Goal: Book appointment/travel/reservation

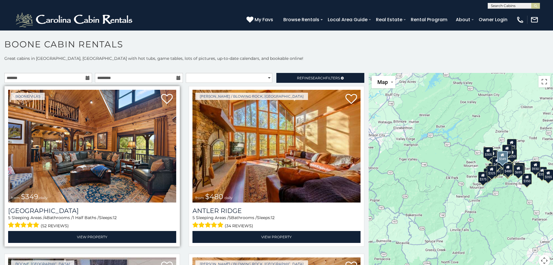
click at [98, 135] on img at bounding box center [92, 146] width 168 height 113
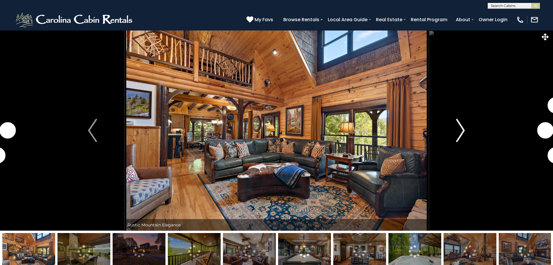
click at [462, 126] on img "Next" at bounding box center [460, 130] width 9 height 23
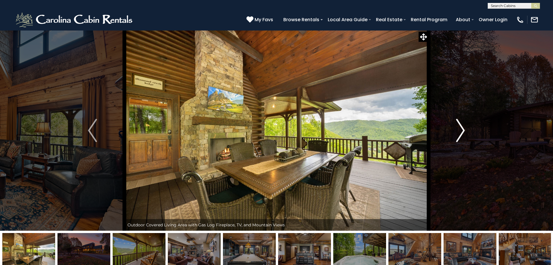
click at [460, 133] on img "Next" at bounding box center [460, 130] width 9 height 23
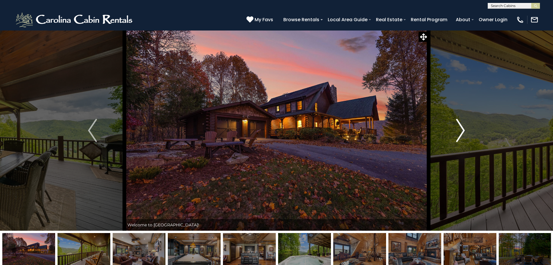
click at [460, 133] on img "Next" at bounding box center [460, 130] width 9 height 23
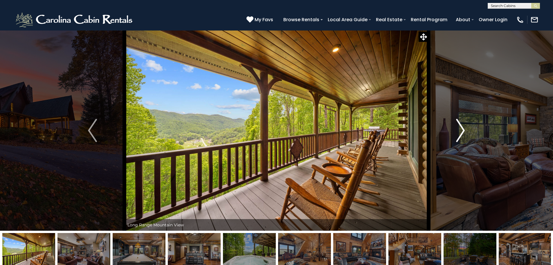
click at [460, 133] on img "Next" at bounding box center [460, 130] width 9 height 23
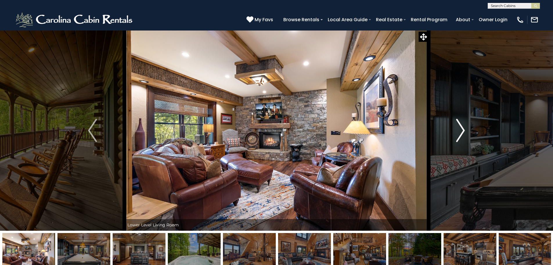
click at [460, 133] on img "Next" at bounding box center [460, 130] width 9 height 23
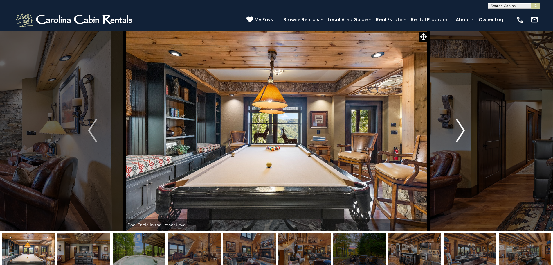
click at [460, 133] on img "Next" at bounding box center [460, 130] width 9 height 23
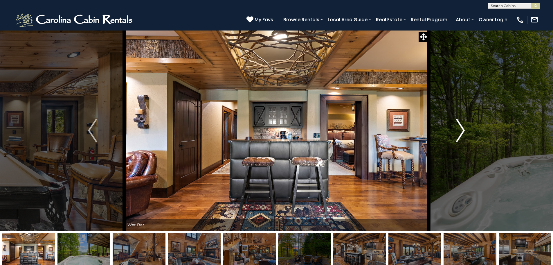
click at [460, 133] on img "Next" at bounding box center [460, 130] width 9 height 23
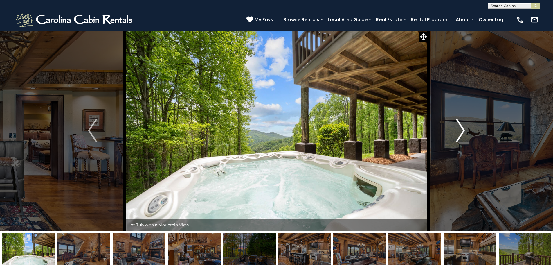
click at [460, 133] on img "Next" at bounding box center [460, 130] width 9 height 23
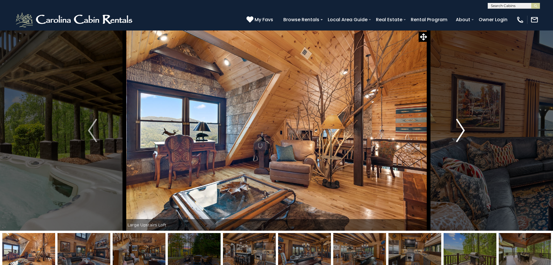
click at [460, 133] on img "Next" at bounding box center [460, 130] width 9 height 23
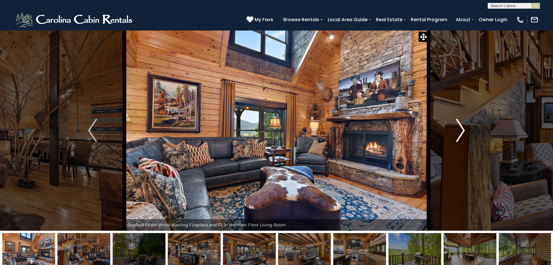
click at [460, 133] on img "Next" at bounding box center [460, 130] width 9 height 23
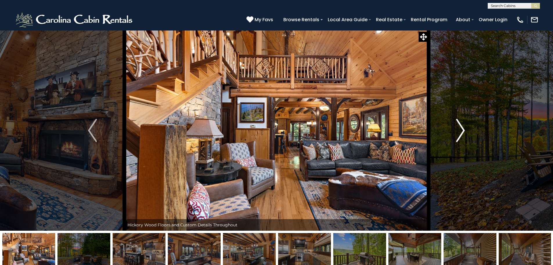
click at [460, 133] on img "Next" at bounding box center [460, 130] width 9 height 23
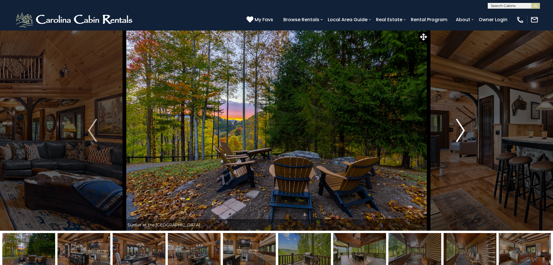
click at [460, 133] on img "Next" at bounding box center [460, 130] width 9 height 23
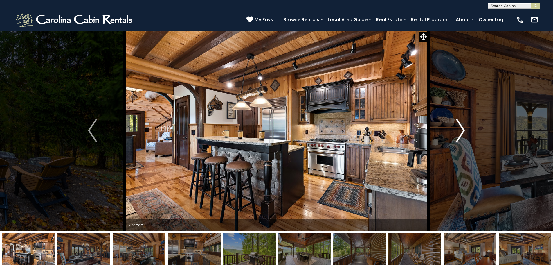
click at [460, 133] on img "Next" at bounding box center [460, 130] width 9 height 23
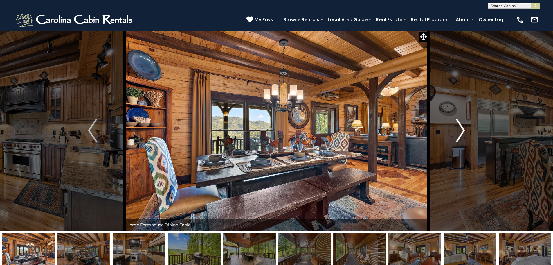
click at [460, 133] on img "Next" at bounding box center [460, 130] width 9 height 23
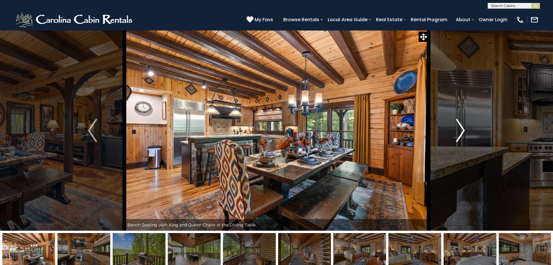
click at [460, 133] on img "Next" at bounding box center [460, 130] width 9 height 23
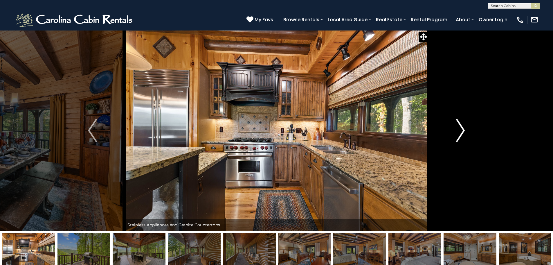
click at [460, 133] on img "Next" at bounding box center [460, 130] width 9 height 23
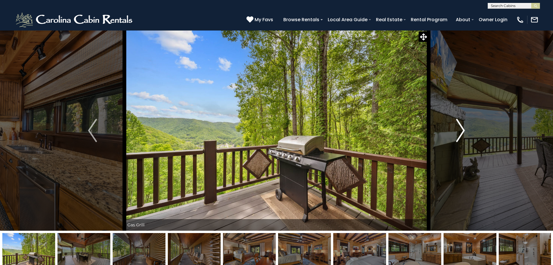
click at [460, 133] on img "Next" at bounding box center [460, 130] width 9 height 23
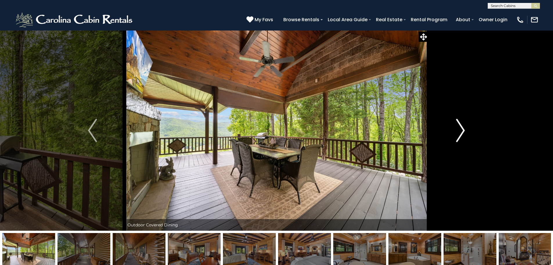
click at [460, 133] on img "Next" at bounding box center [460, 130] width 9 height 23
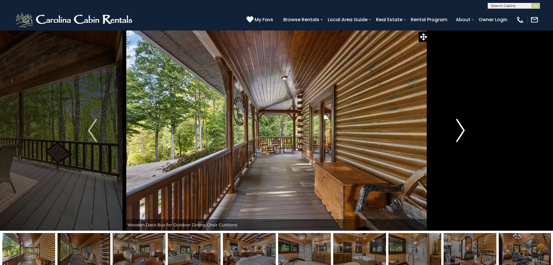
click at [460, 133] on img "Next" at bounding box center [460, 130] width 9 height 23
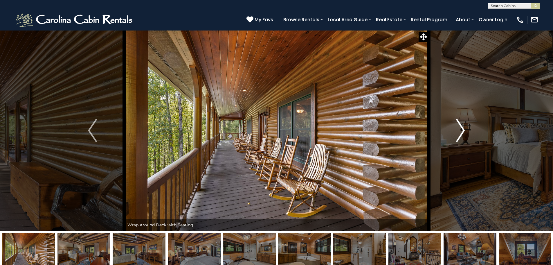
click at [460, 133] on img "Next" at bounding box center [460, 130] width 9 height 23
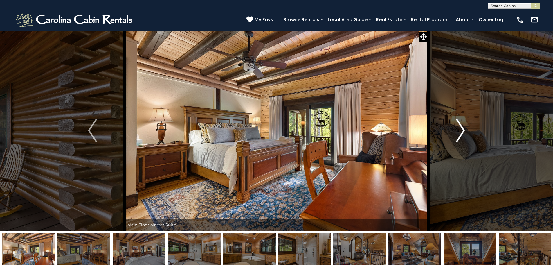
click at [460, 133] on img "Next" at bounding box center [460, 130] width 9 height 23
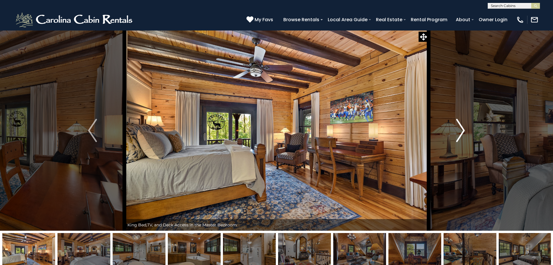
click at [460, 133] on img "Next" at bounding box center [460, 130] width 9 height 23
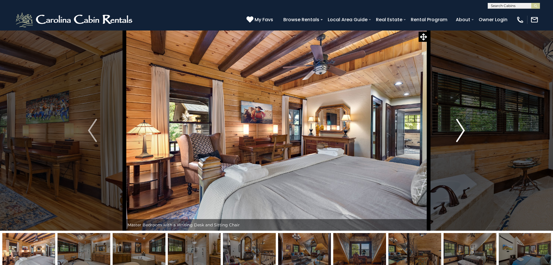
click at [460, 133] on img "Next" at bounding box center [460, 130] width 9 height 23
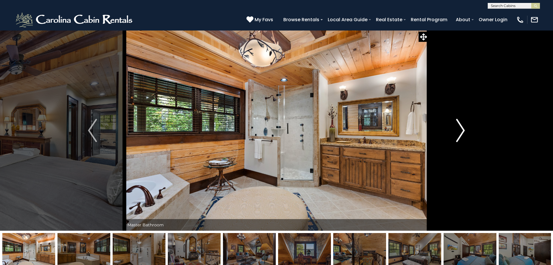
click at [455, 131] on button "Next" at bounding box center [461, 130] width 64 height 200
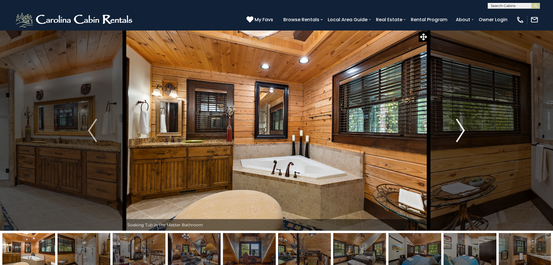
click at [452, 131] on button "Next" at bounding box center [461, 130] width 64 height 200
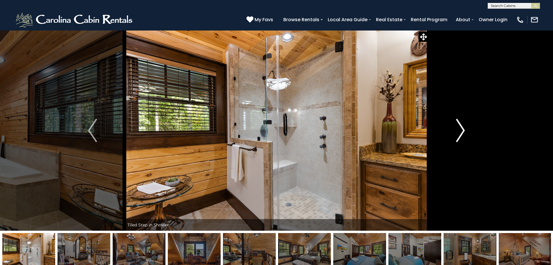
click at [460, 130] on img "Next" at bounding box center [460, 130] width 9 height 23
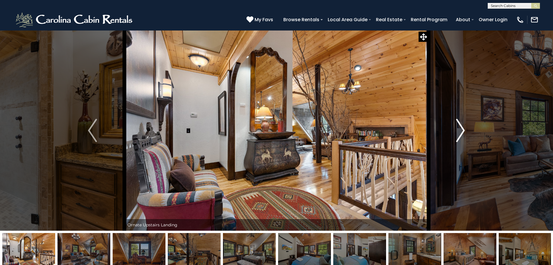
click at [465, 129] on img "Next" at bounding box center [460, 130] width 9 height 23
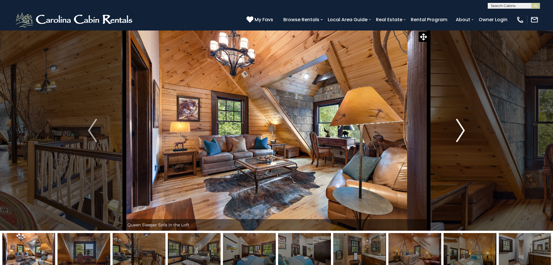
click at [465, 129] on img "Next" at bounding box center [460, 130] width 9 height 23
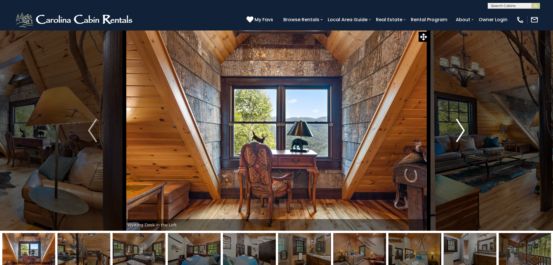
click at [465, 129] on img "Next" at bounding box center [460, 130] width 9 height 23
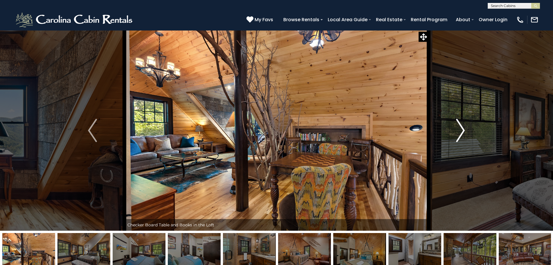
click at [460, 130] on img "Next" at bounding box center [460, 130] width 9 height 23
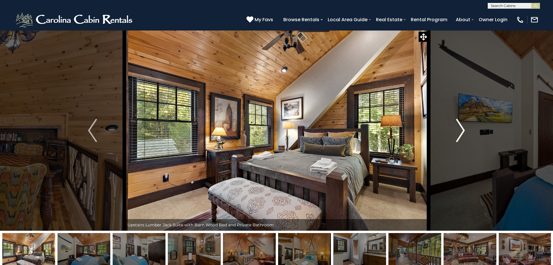
click at [463, 130] on img "Next" at bounding box center [460, 130] width 9 height 23
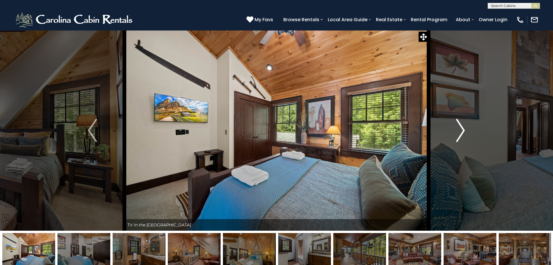
click at [463, 130] on img "Next" at bounding box center [460, 130] width 9 height 23
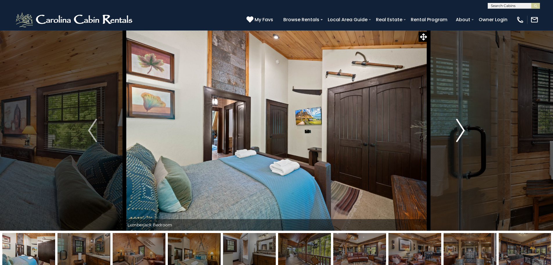
click at [463, 130] on img "Next" at bounding box center [460, 130] width 9 height 23
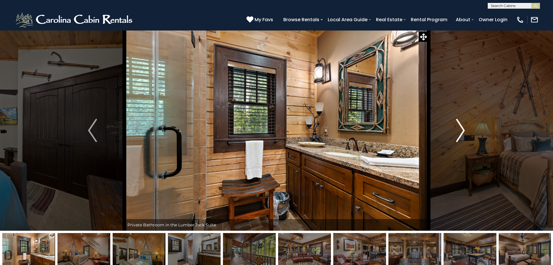
click at [464, 130] on img "Next" at bounding box center [460, 130] width 9 height 23
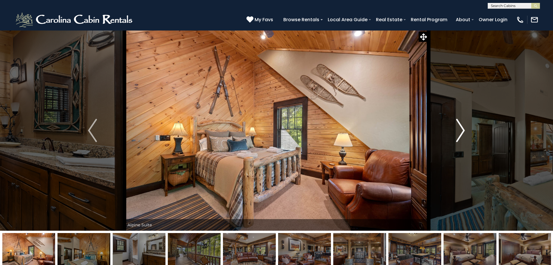
click at [464, 130] on img "Next" at bounding box center [460, 130] width 9 height 23
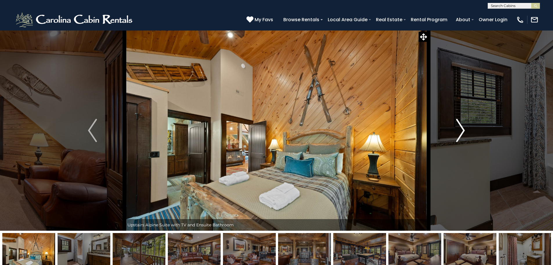
click at [464, 130] on img "Next" at bounding box center [460, 130] width 9 height 23
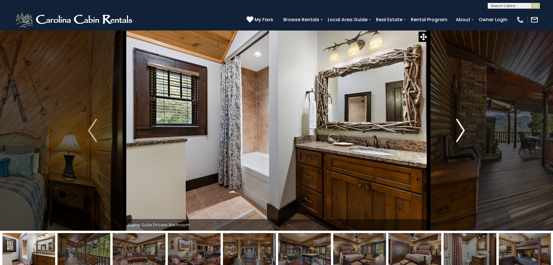
click at [464, 130] on img "Next" at bounding box center [460, 130] width 9 height 23
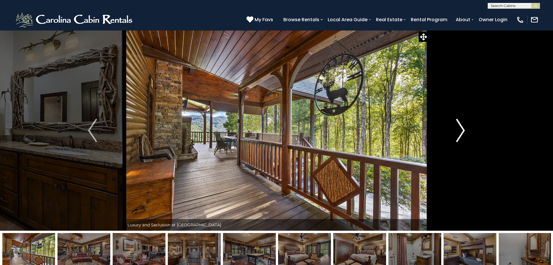
click at [464, 130] on img "Next" at bounding box center [460, 130] width 9 height 23
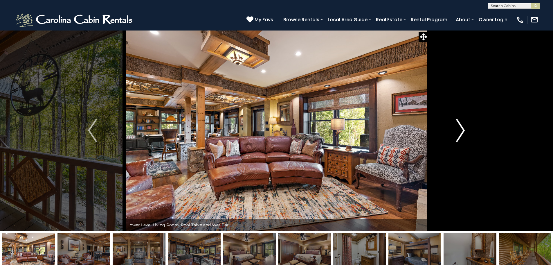
click at [464, 130] on img "Next" at bounding box center [460, 130] width 9 height 23
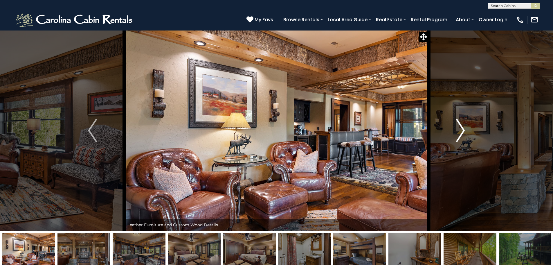
click at [464, 130] on img "Next" at bounding box center [460, 130] width 9 height 23
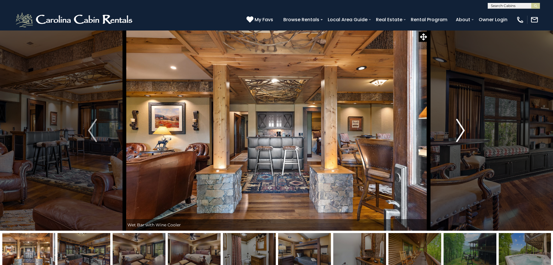
click at [464, 130] on img "Next" at bounding box center [460, 130] width 9 height 23
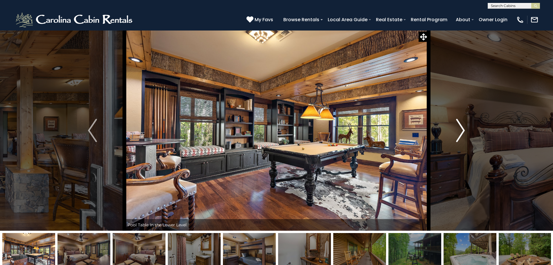
click at [463, 128] on img "Next" at bounding box center [460, 130] width 9 height 23
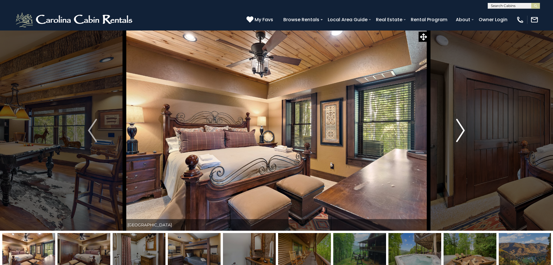
click at [463, 128] on img "Next" at bounding box center [460, 130] width 9 height 23
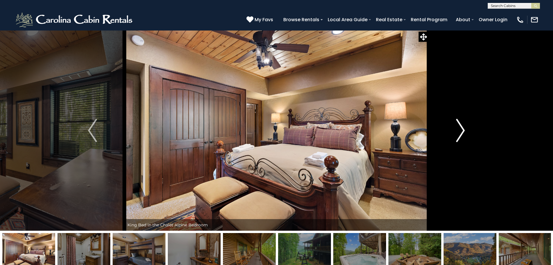
click at [463, 128] on img "Next" at bounding box center [460, 130] width 9 height 23
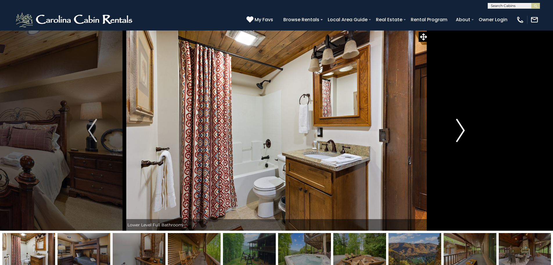
click at [463, 128] on img "Next" at bounding box center [460, 130] width 9 height 23
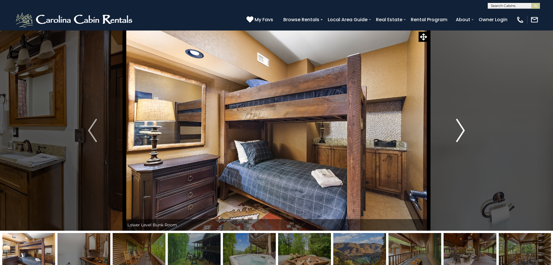
click at [463, 128] on img "Next" at bounding box center [460, 130] width 9 height 23
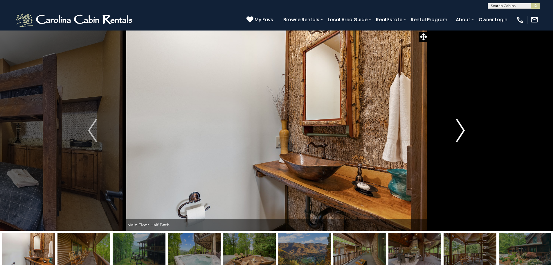
click at [463, 128] on img "Next" at bounding box center [460, 130] width 9 height 23
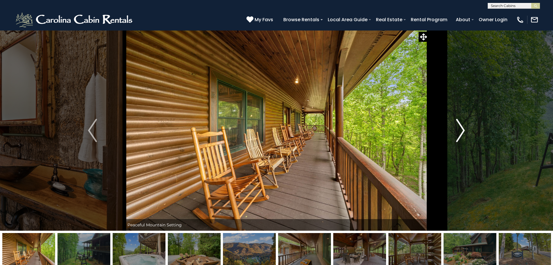
click at [463, 128] on img "Next" at bounding box center [460, 130] width 9 height 23
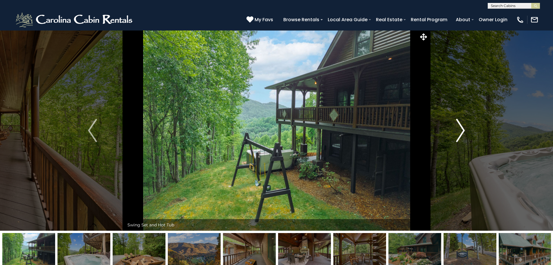
click at [463, 128] on img "Next" at bounding box center [460, 130] width 9 height 23
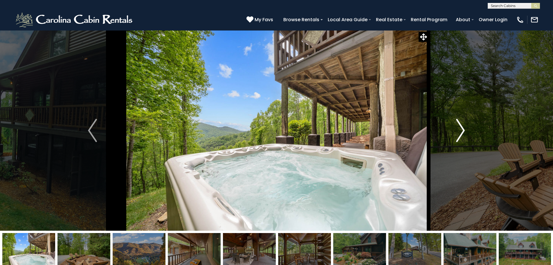
click at [463, 128] on img "Next" at bounding box center [460, 130] width 9 height 23
